Goal: Transaction & Acquisition: Purchase product/service

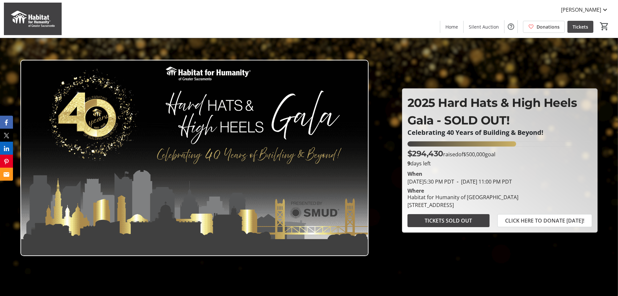
click at [582, 28] on span "Tickets" at bounding box center [581, 26] width 16 height 7
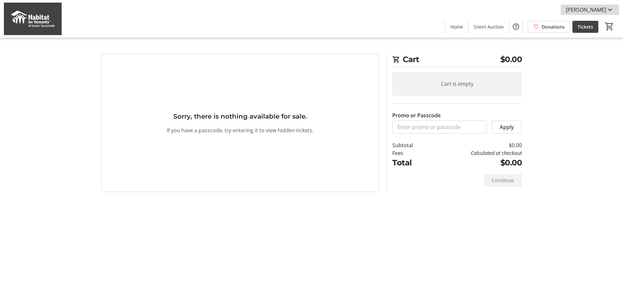
click at [595, 8] on span "[PERSON_NAME]" at bounding box center [586, 10] width 40 height 8
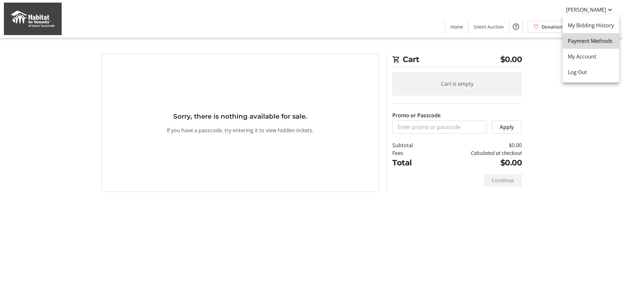
click at [586, 39] on span "Payment Methods" at bounding box center [591, 41] width 46 height 8
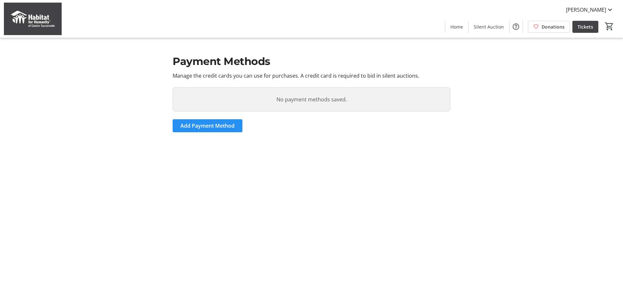
click at [199, 126] on span "Add Payment Method" at bounding box center [207, 126] width 54 height 8
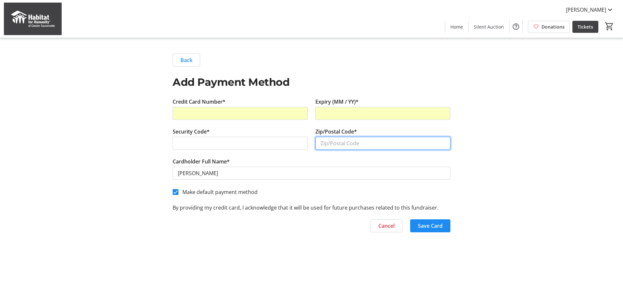
click at [353, 141] on input "Zip/Postal Code*" at bounding box center [382, 143] width 135 height 13
type input "95811"
click at [431, 221] on span "button" at bounding box center [430, 226] width 40 height 16
